Goal: Book appointment/travel/reservation

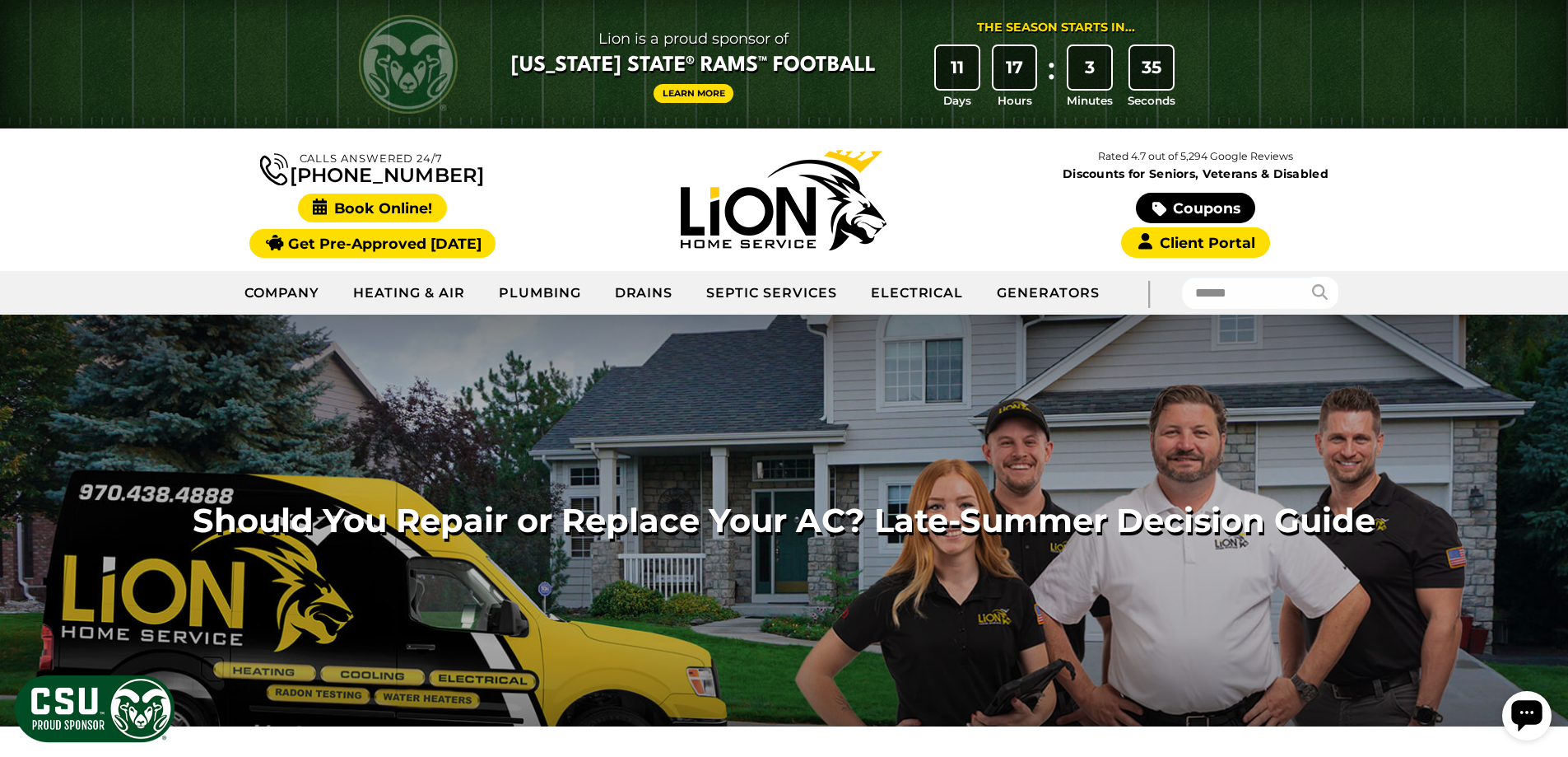
click at [373, 205] on span "Book Online!" at bounding box center [373, 208] width 149 height 29
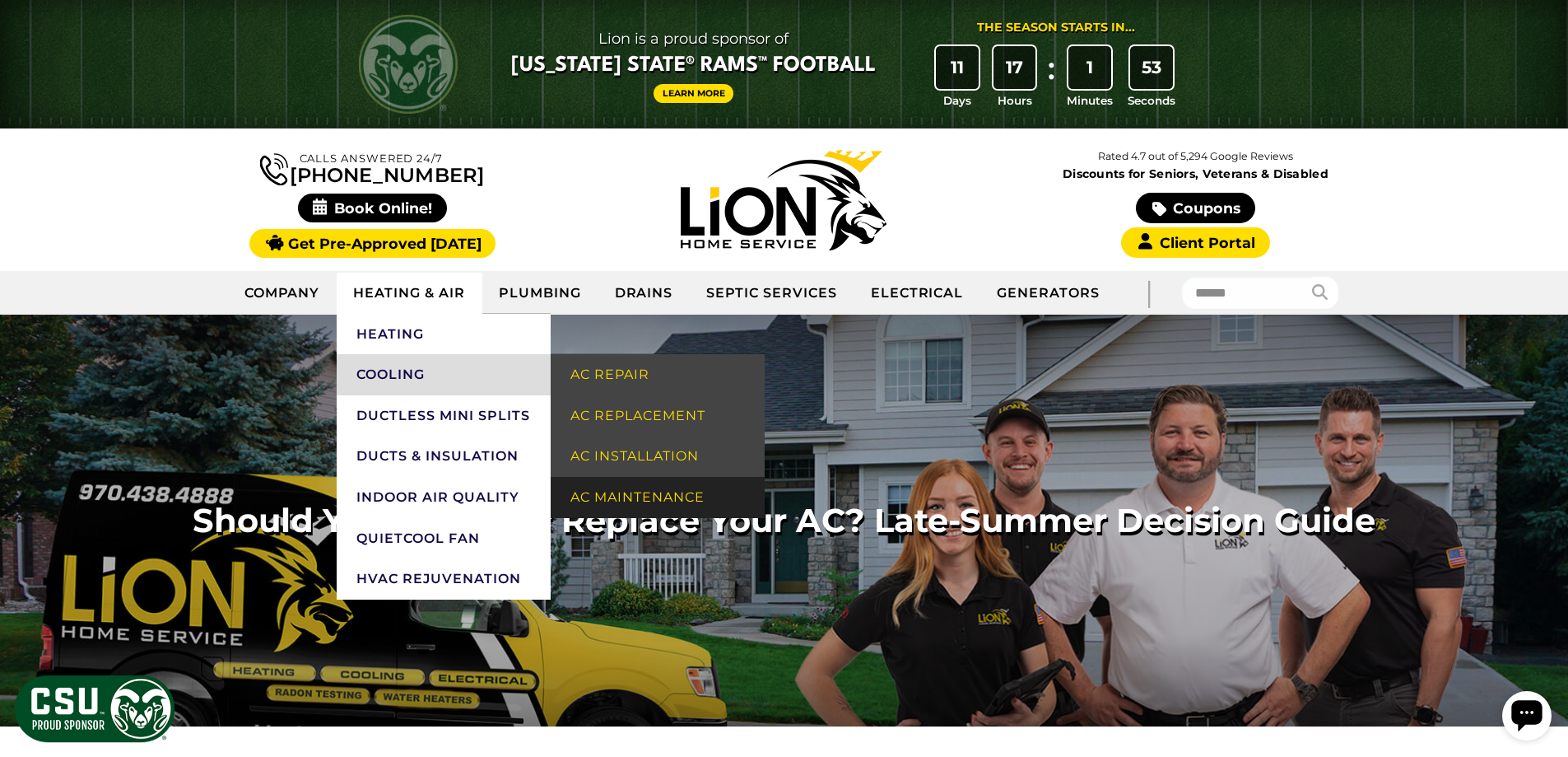
click at [632, 496] on link "AC Maintenance" at bounding box center [657, 497] width 214 height 41
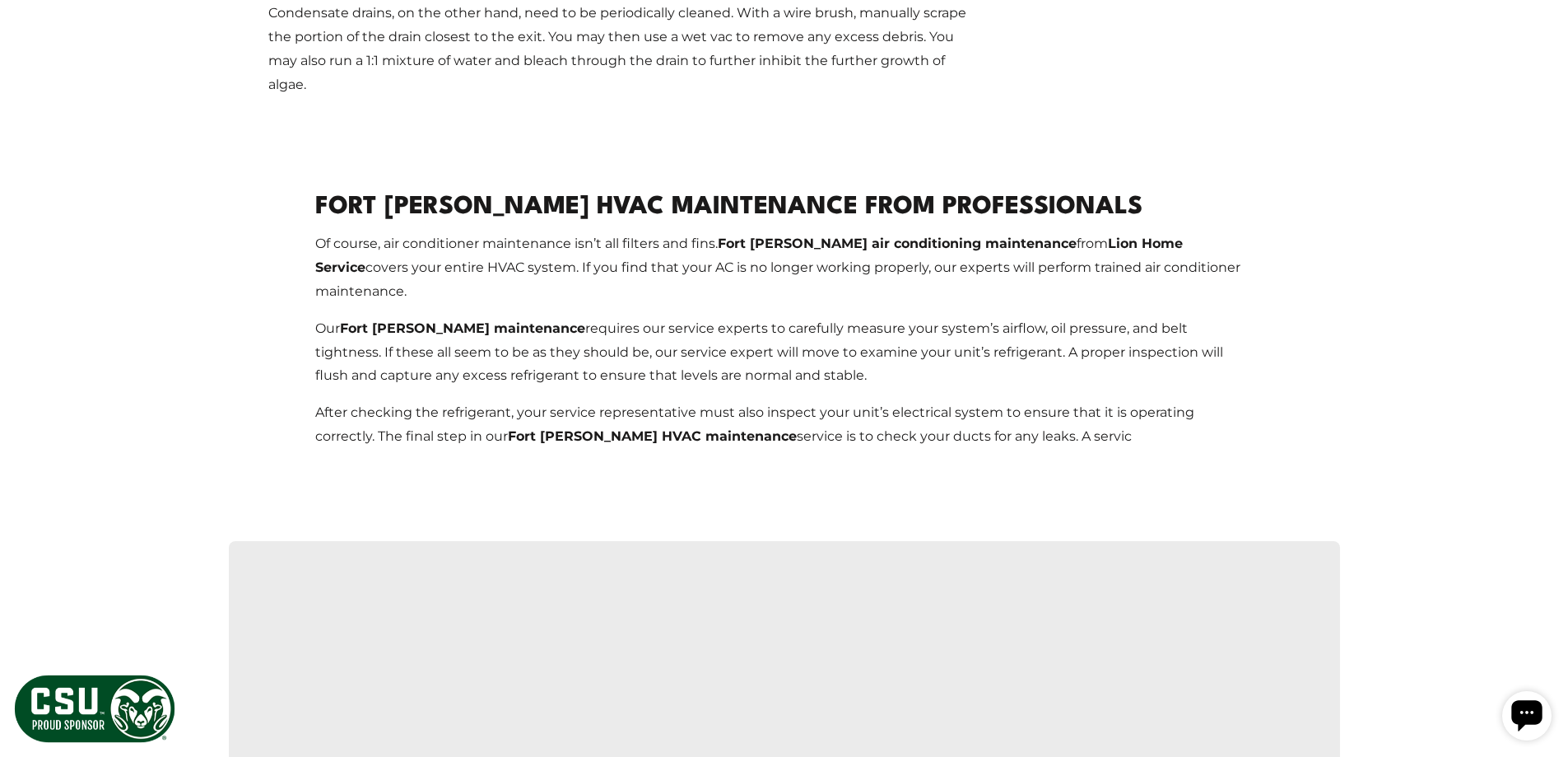
scroll to position [2059, 0]
